Goal: Task Accomplishment & Management: Use online tool/utility

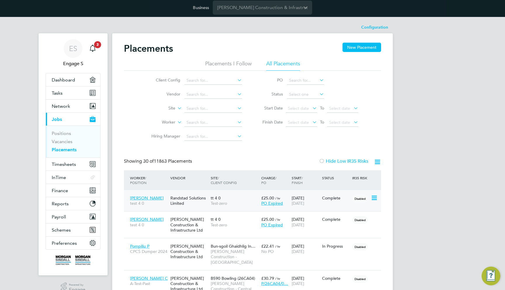
click at [211, 206] on span "Test-zero" at bounding box center [235, 203] width 48 height 5
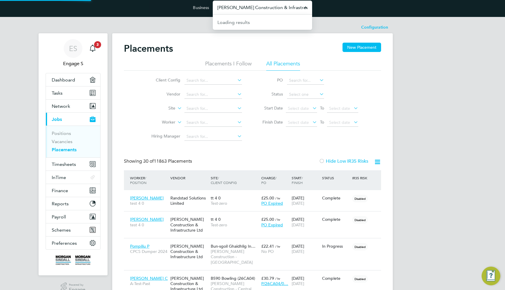
click at [239, 10] on input "[PERSON_NAME] Construction & Infrastructure Ltd" at bounding box center [262, 8] width 99 height 14
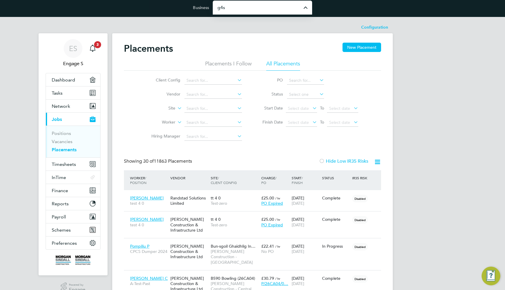
type input "G4S Facilities Management (Uk) Limited"
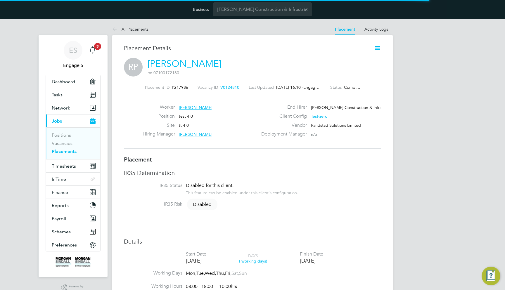
scroll to position [6, 30]
click at [157, 66] on link "Rafael Alfonso P" at bounding box center [184, 63] width 74 height 11
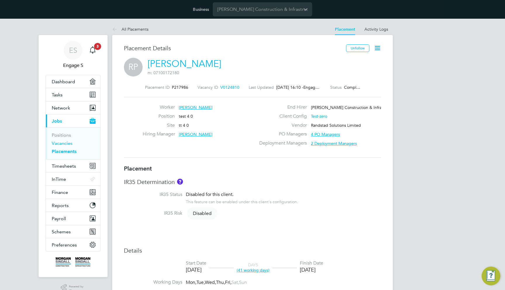
click at [69, 145] on link "Vacancies" at bounding box center [62, 143] width 21 height 6
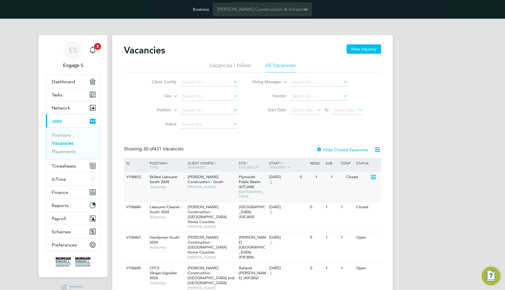
click at [234, 182] on div "Morgan Sindall Construction - South Marcus G" at bounding box center [211, 182] width 51 height 20
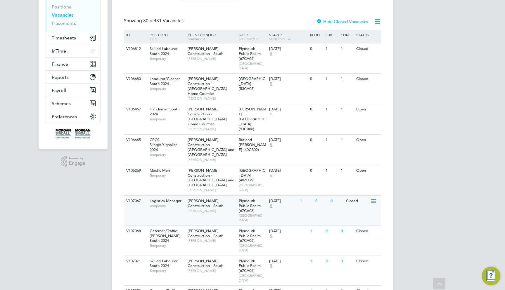
click at [291, 196] on div "04 Oct 2023 5" at bounding box center [283, 204] width 31 height 16
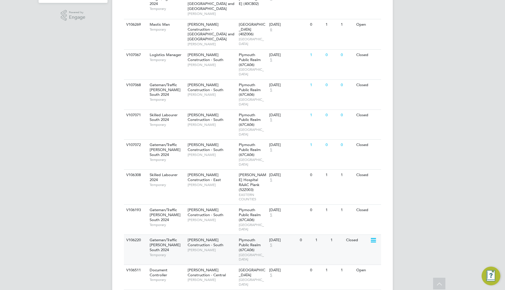
click at [273, 238] on div "03 Oct 2023" at bounding box center [283, 240] width 28 height 5
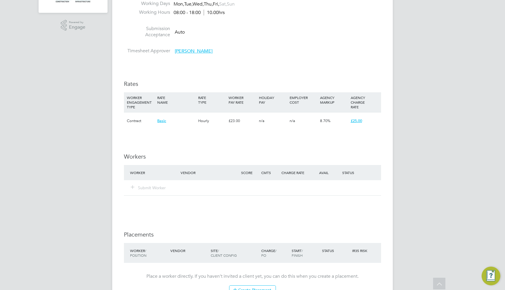
scroll to position [259, 0]
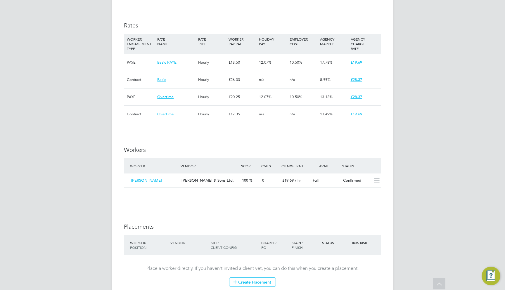
scroll to position [364, 0]
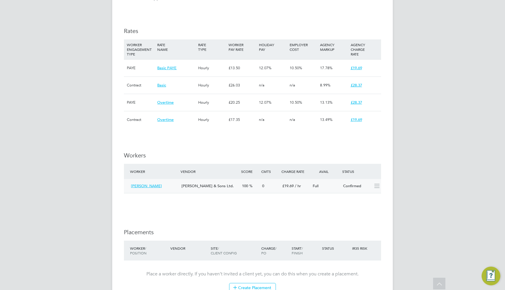
click at [175, 181] on div "[PERSON_NAME]" at bounding box center [153, 186] width 51 height 10
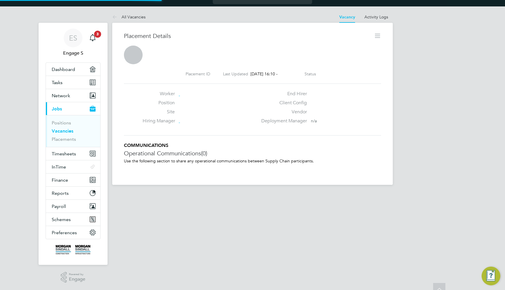
scroll to position [3, 3]
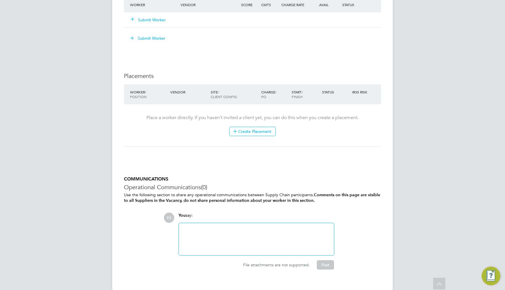
scroll to position [502, 0]
click at [145, 25] on li "Worker Vendor Score Cmts Charge Rate Avail Status Submit Worker" at bounding box center [252, 15] width 257 height 37
click at [145, 34] on button "Submit Worker" at bounding box center [148, 38] width 44 height 9
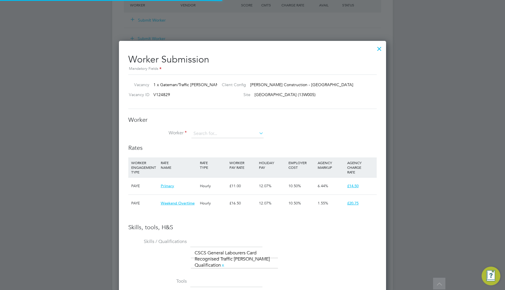
scroll to position [17, 40]
type input "Koh n"
type input "KJohn"
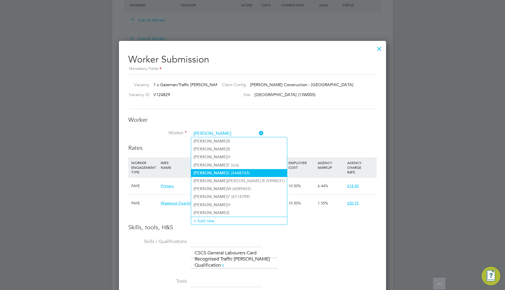
click at [228, 169] on li "John S (5448743)" at bounding box center [239, 173] width 96 height 8
type input "John S (5448743)"
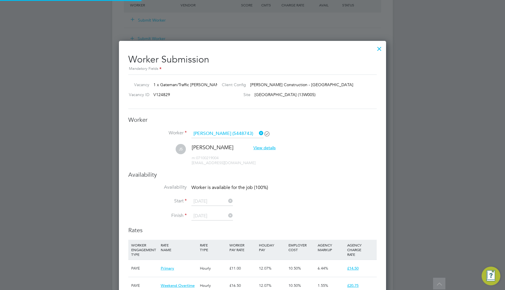
scroll to position [1, 3]
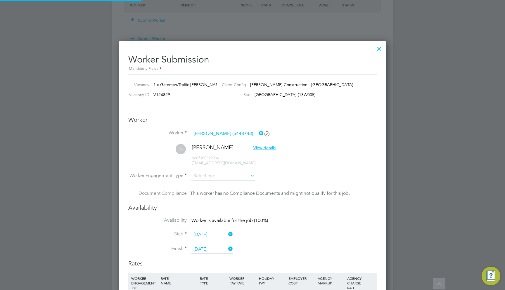
type input "09 Aug 2020"
click at [214, 173] on input at bounding box center [222, 176] width 63 height 9
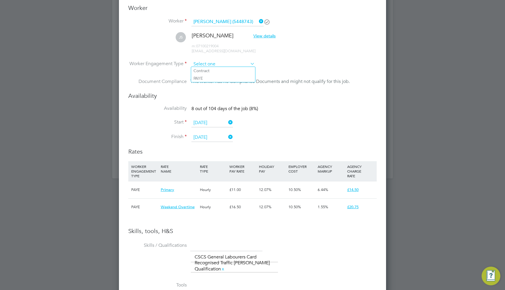
click at [220, 64] on input at bounding box center [222, 64] width 63 height 9
click at [215, 78] on li "PAYE" at bounding box center [223, 78] width 64 height 8
type input "PAYE"
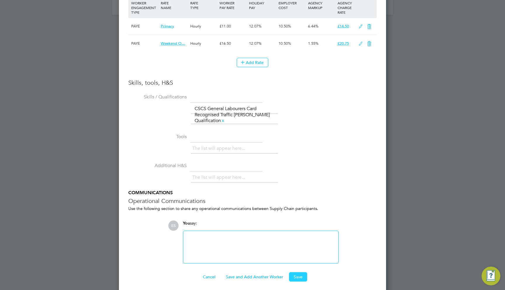
click at [298, 272] on button "Save" at bounding box center [298, 276] width 18 height 9
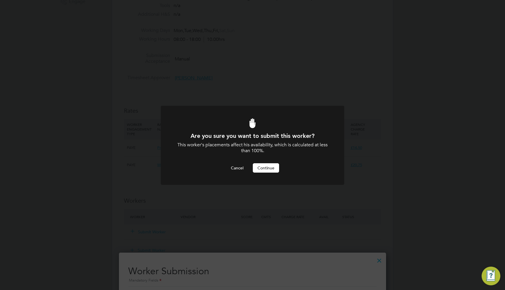
click at [266, 167] on button "Continue" at bounding box center [266, 167] width 26 height 9
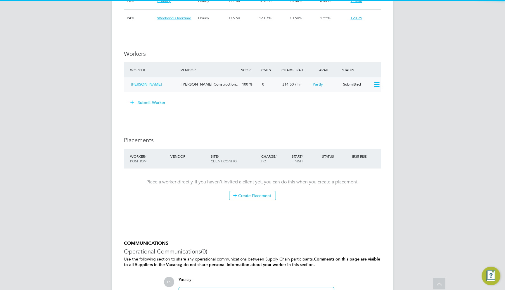
click at [215, 82] on span "Morgan Sindall Construction…" at bounding box center [210, 84] width 58 height 5
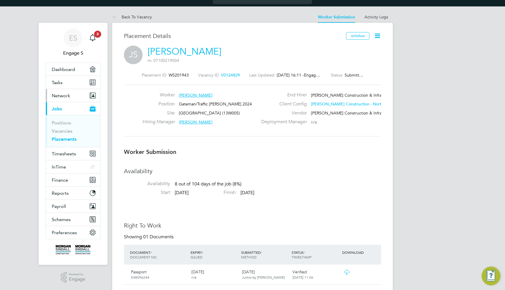
click at [70, 98] on button "Network" at bounding box center [73, 95] width 54 height 13
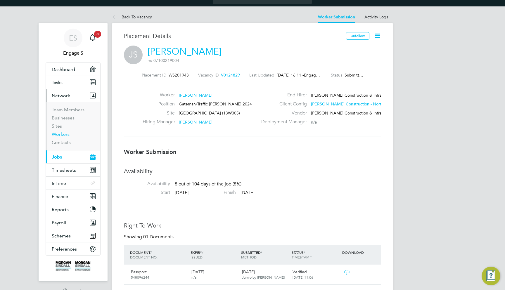
click at [57, 132] on link "Workers" at bounding box center [61, 134] width 18 height 6
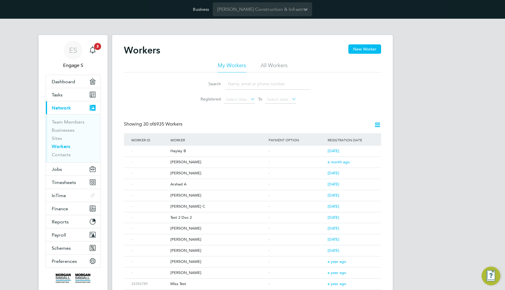
click at [249, 143] on div "Worker" at bounding box center [218, 139] width 98 height 13
click at [244, 152] on div "Hayley B" at bounding box center [218, 151] width 98 height 11
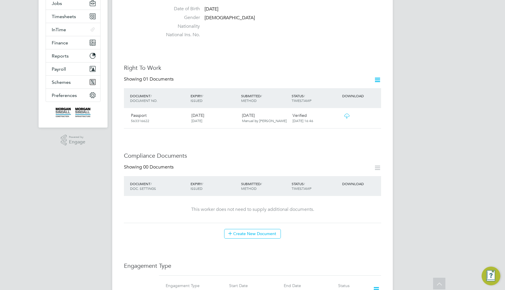
scroll to position [166, 0]
click at [348, 114] on icon at bounding box center [346, 116] width 7 height 5
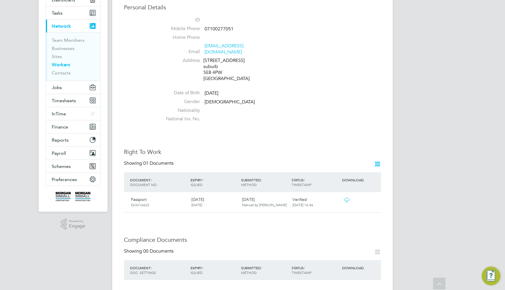
scroll to position [227, 0]
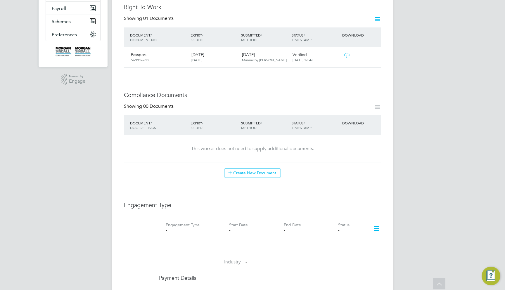
click at [371, 222] on icon at bounding box center [376, 228] width 10 height 13
click at [371, 201] on h3 "Engagement Type" at bounding box center [252, 205] width 257 height 8
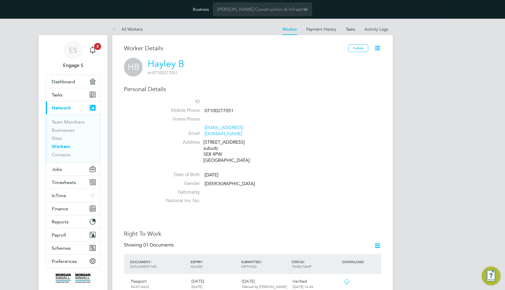
scroll to position [0, 0]
click at [71, 167] on button "Jobs" at bounding box center [73, 169] width 54 height 13
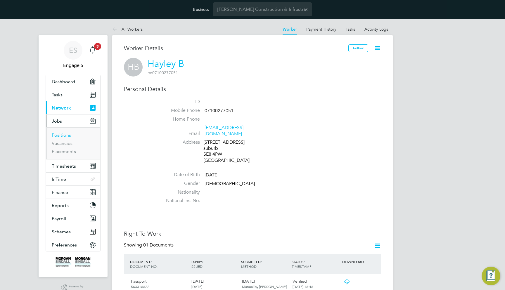
click at [63, 132] on link "Positions" at bounding box center [61, 135] width 19 height 6
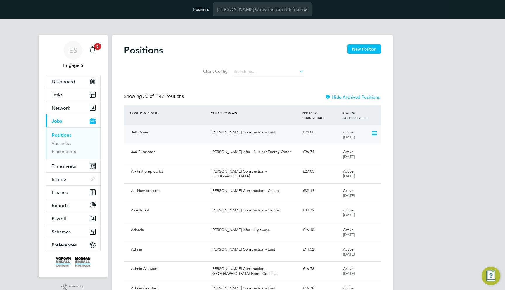
click at [235, 130] on div "Morgan Sindall Construction - East" at bounding box center [254, 133] width 91 height 10
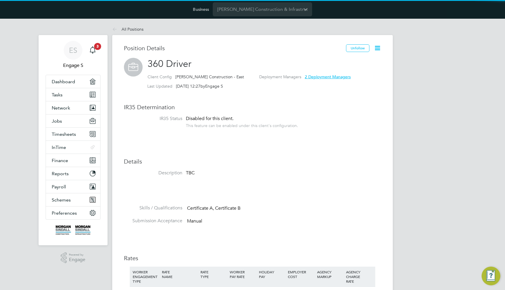
scroll to position [17, 39]
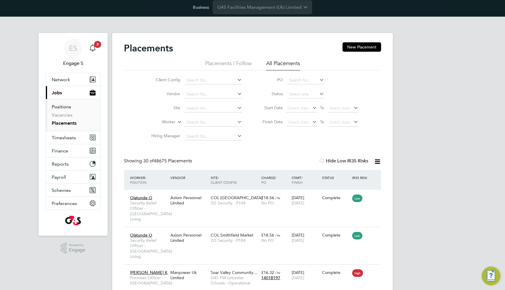
click at [56, 105] on link "Positions" at bounding box center [61, 107] width 19 height 6
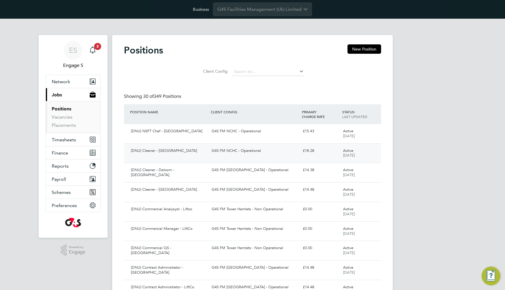
click at [265, 154] on div "G4S FM NCHC - Operational" at bounding box center [254, 151] width 91 height 10
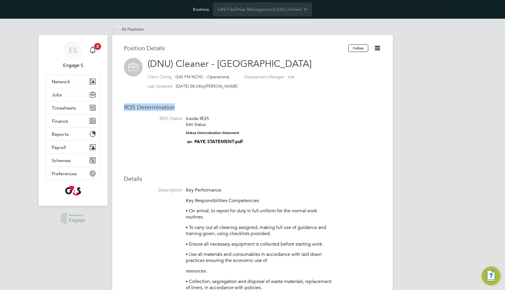
drag, startPoint x: 123, startPoint y: 108, endPoint x: 185, endPoint y: 104, distance: 62.4
copy h3 "IR35 Determination"
click at [196, 126] on link "Edit Status" at bounding box center [196, 124] width 20 height 5
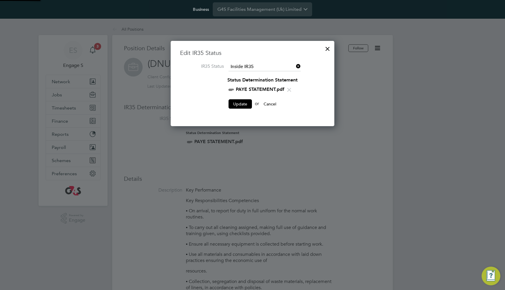
scroll to position [85, 164]
click at [290, 66] on input at bounding box center [264, 66] width 72 height 9
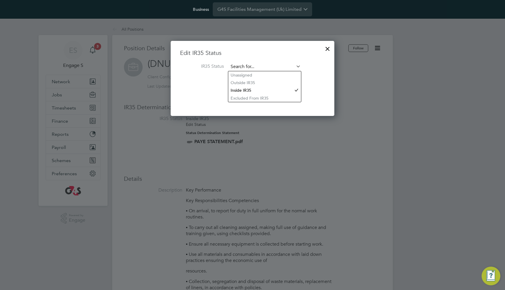
scroll to position [75, 164]
click at [315, 72] on li "IR35 Status" at bounding box center [252, 69] width 145 height 15
click at [313, 69] on li "IR35 Status" at bounding box center [252, 69] width 145 height 15
click at [286, 67] on input at bounding box center [264, 66] width 72 height 9
click at [272, 75] on li "Unassigned" at bounding box center [264, 75] width 73 height 8
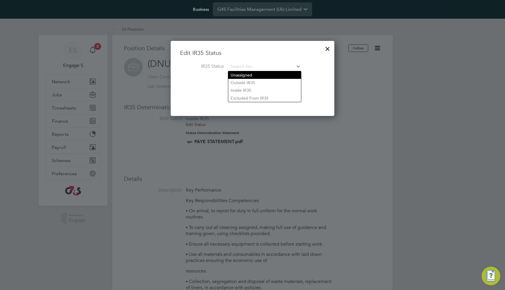
type input "Unassigned"
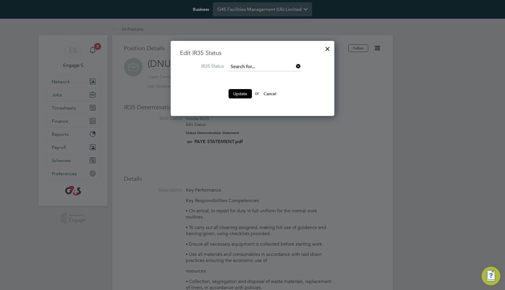
click at [274, 64] on input at bounding box center [264, 66] width 72 height 9
click at [287, 58] on ng-form "Edit IR35 Status IR35 Status Update or Cancel" at bounding box center [252, 76] width 145 height 55
click at [268, 70] on input at bounding box center [264, 66] width 72 height 9
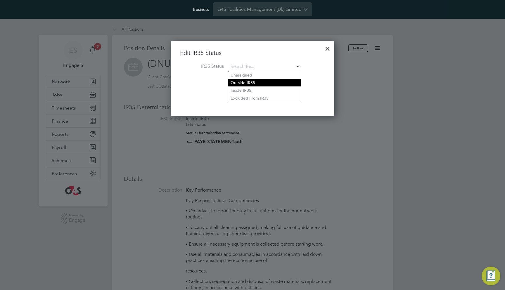
click at [263, 80] on li "Outside IR35" at bounding box center [264, 83] width 73 height 8
type input "Outside IR35"
